Goal: Task Accomplishment & Management: Complete application form

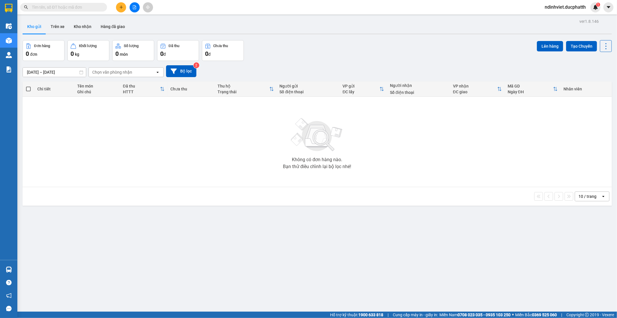
click at [88, 7] on input "text" at bounding box center [66, 7] width 68 height 6
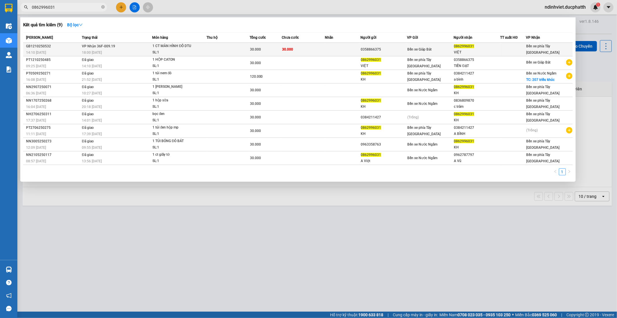
type input "0862996031"
click at [237, 53] on td at bounding box center [227, 50] width 43 height 14
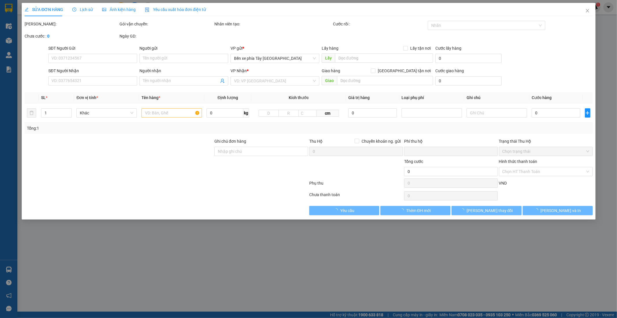
type input "0358866375"
type input "0862996031"
type input "VIỆT"
type input "0"
type input "30.000"
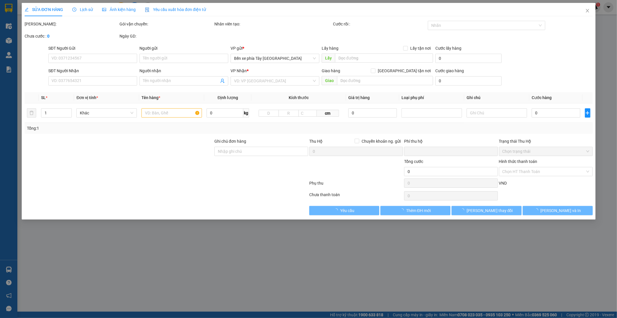
type input "30.000"
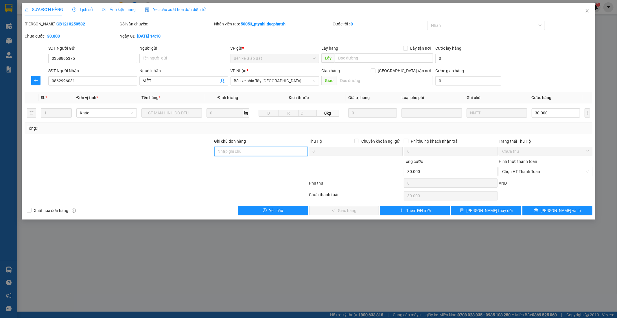
click at [254, 147] on input "Ghi chú đơn hàng" at bounding box center [261, 151] width 94 height 9
type input "19h07 [DATE] vtb bui tien viet"
click at [530, 177] on div "Hình thức thanh toán Chọn HT Thanh Toán" at bounding box center [545, 168] width 94 height 20
click at [530, 174] on span "Chọn HT Thanh Toán" at bounding box center [545, 171] width 87 height 9
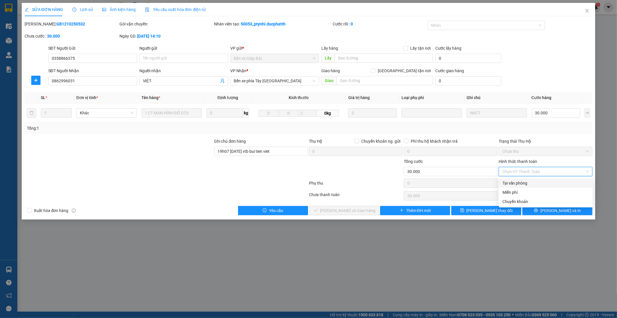
click at [518, 183] on div "Tại văn phòng" at bounding box center [545, 183] width 87 height 6
type input "0"
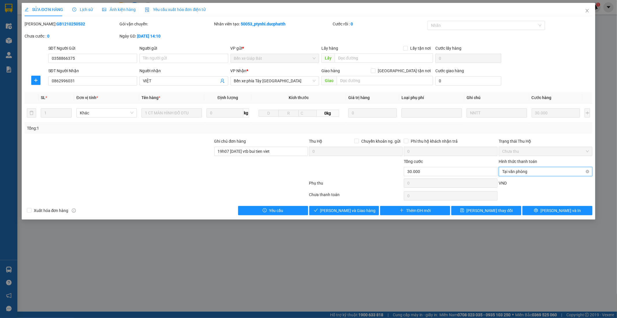
click at [523, 171] on span "Tại văn phòng" at bounding box center [545, 171] width 87 height 9
click at [521, 203] on div "Chuyển khoản" at bounding box center [545, 202] width 87 height 6
click at [331, 207] on button "[PERSON_NAME] và Giao hàng" at bounding box center [344, 210] width 70 height 9
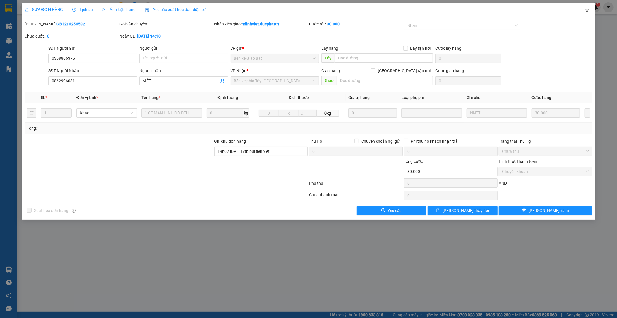
click at [588, 9] on icon "close" at bounding box center [587, 10] width 5 height 5
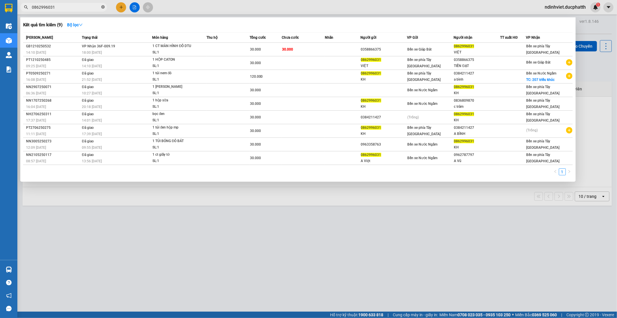
click at [103, 8] on icon "close-circle" at bounding box center [102, 6] width 3 height 3
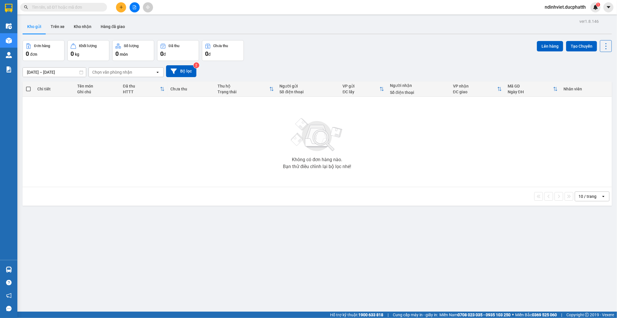
click at [90, 6] on input "text" at bounding box center [66, 7] width 68 height 6
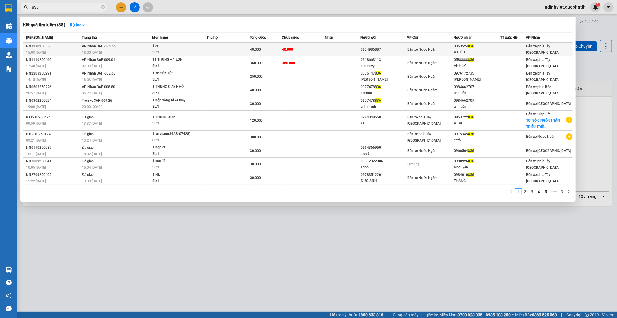
type input "836"
click at [146, 44] on td "VP Nhận 36H-026.66 18:00 [DATE]" at bounding box center [116, 50] width 72 height 14
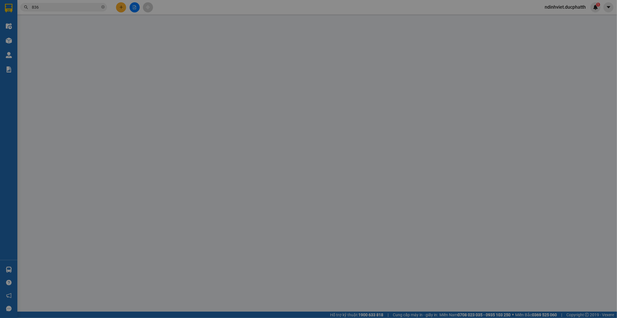
type input "0834986887"
type input "0363524836"
type input "A HIẾU"
type input "0"
type input "40.000"
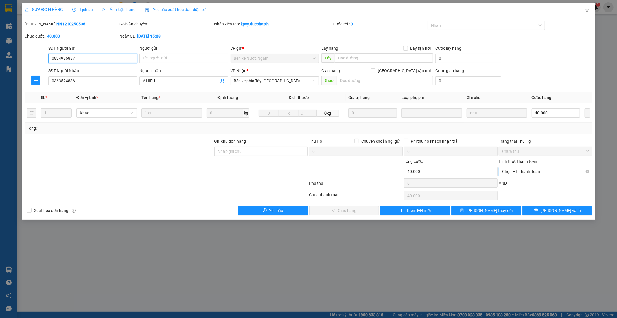
click at [547, 172] on span "Chọn HT Thanh Toán" at bounding box center [545, 171] width 87 height 9
click at [522, 184] on div "Tại văn phòng" at bounding box center [545, 183] width 87 height 6
type input "0"
click at [345, 213] on span "[PERSON_NAME] và Giao hàng" at bounding box center [348, 211] width 56 height 6
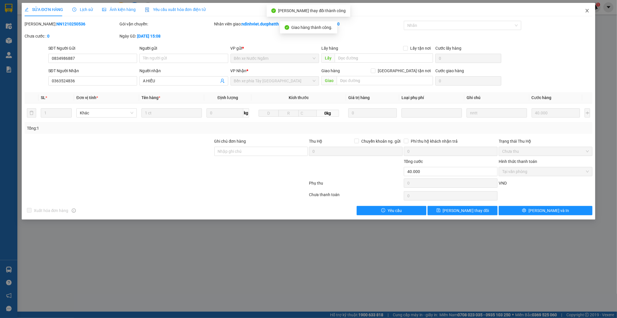
click at [580, 11] on span "Close" at bounding box center [587, 11] width 16 height 16
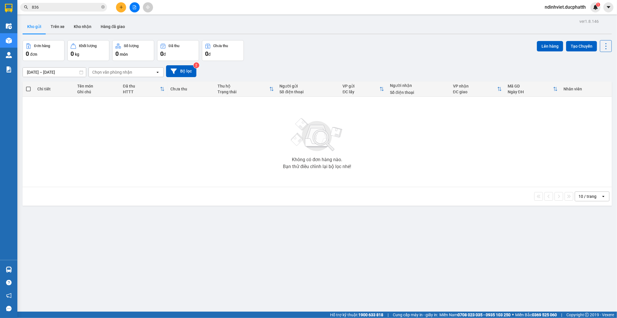
click at [47, 10] on input "836" at bounding box center [66, 7] width 68 height 6
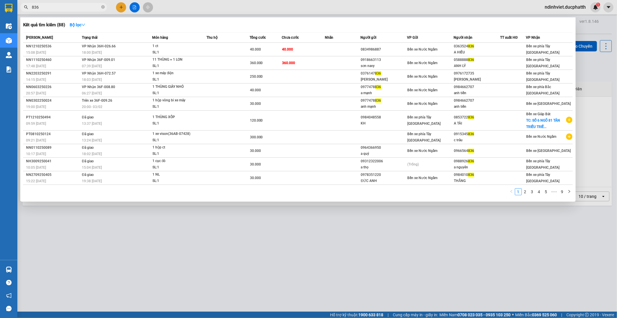
click at [47, 7] on input "836" at bounding box center [66, 7] width 68 height 6
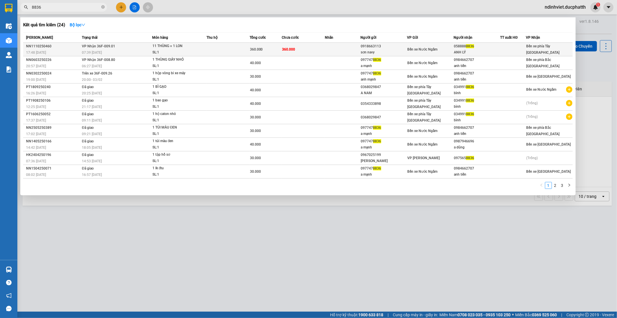
type input "8836"
click at [245, 47] on td at bounding box center [227, 50] width 43 height 14
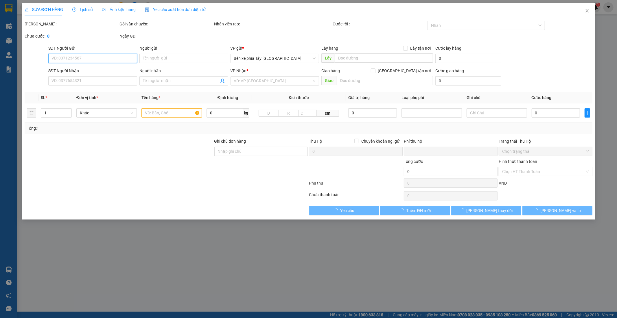
type input "0918663113"
type input "sơn navy"
type input "0588888836"
type input "ANH LÝ"
type input "NNTT"
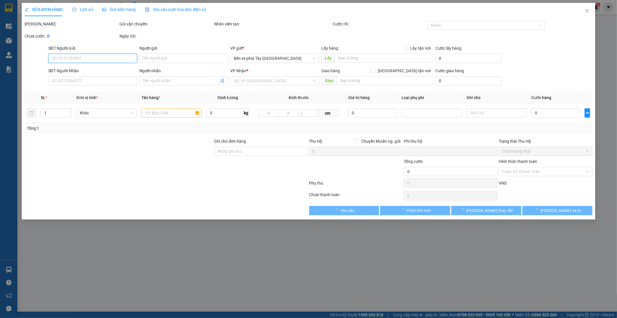
type input "0"
type input "360.000"
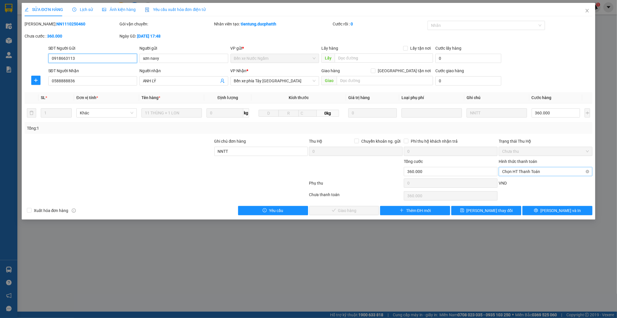
click at [518, 169] on span "Chọn HT Thanh Toán" at bounding box center [545, 171] width 87 height 9
click at [520, 204] on div "Chuyển khoản" at bounding box center [545, 202] width 87 height 6
type input "0"
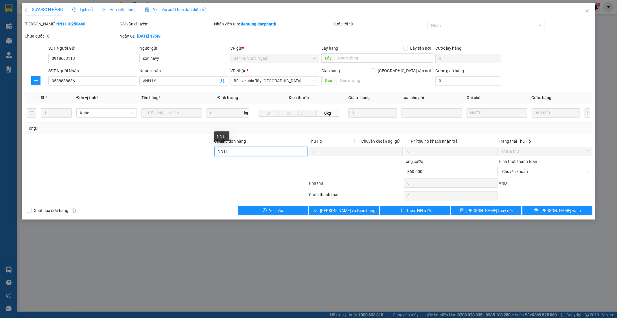
click at [241, 154] on input "NNTT" at bounding box center [261, 151] width 94 height 9
type input "NNTT - 19h36 [DATE] vtb [PERSON_NAME]"
click at [368, 211] on button "[PERSON_NAME] và Giao hàng" at bounding box center [344, 210] width 70 height 9
